Goal: Navigation & Orientation: Find specific page/section

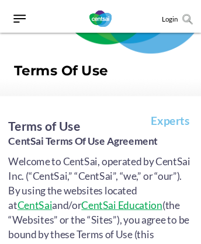
scroll to position [20476, 0]
